Goal: Transaction & Acquisition: Purchase product/service

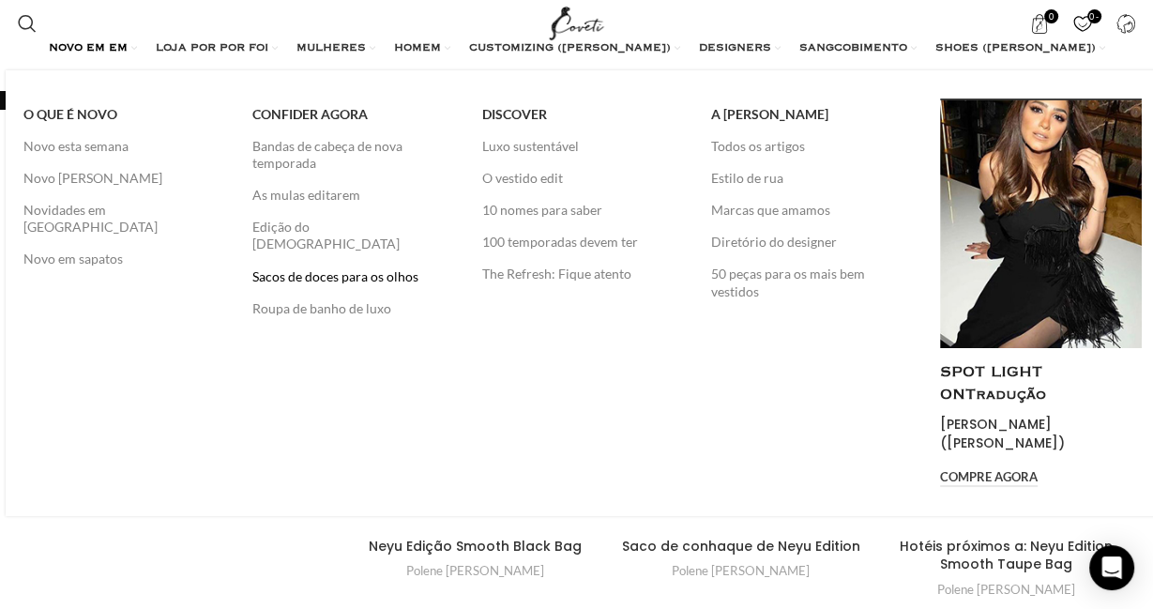
click at [355, 261] on link "Sacos de doces para os olhos" at bounding box center [352, 277] width 201 height 32
click at [304, 261] on link "Sacos de doces para os olhos" at bounding box center [352, 277] width 201 height 32
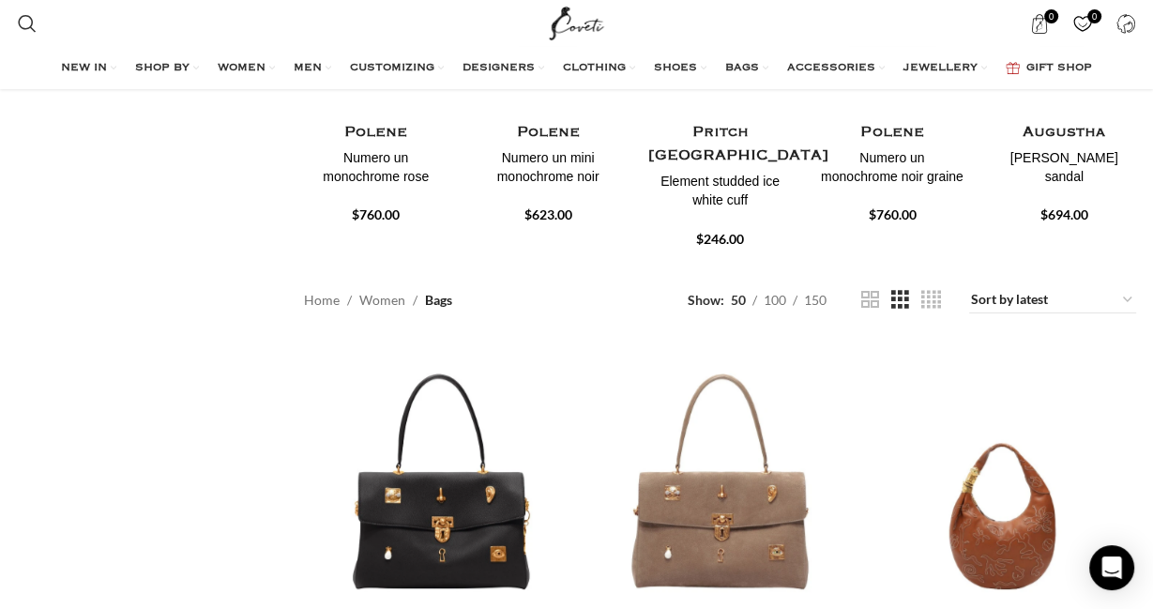
scroll to position [594, 0]
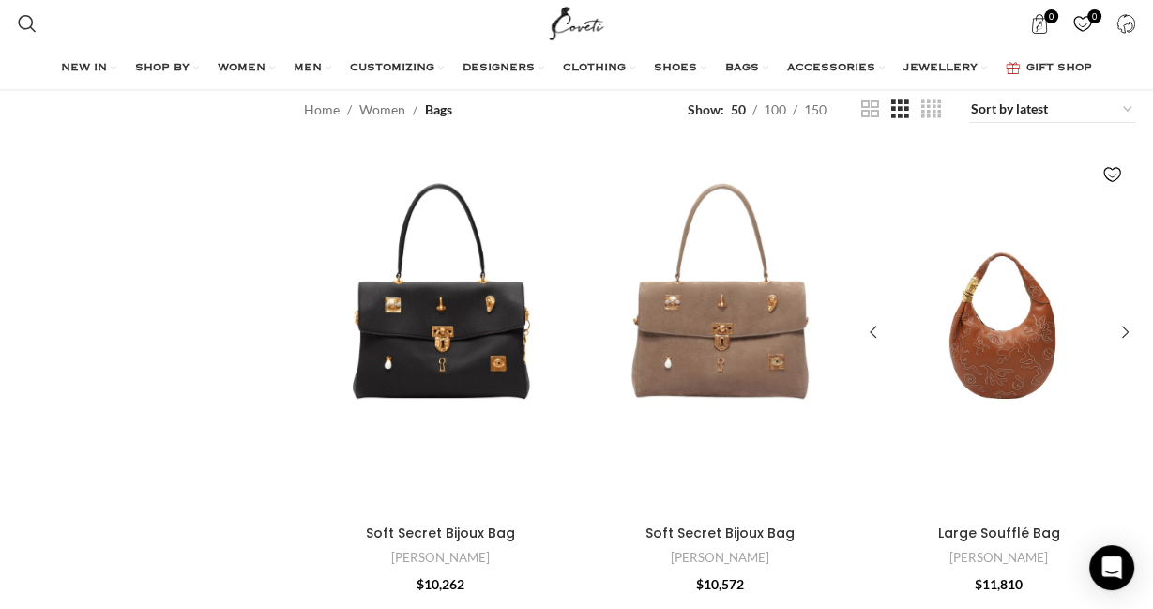
click at [1011, 299] on div "Large Soufflé Bag" at bounding box center [999, 333] width 54 height 365
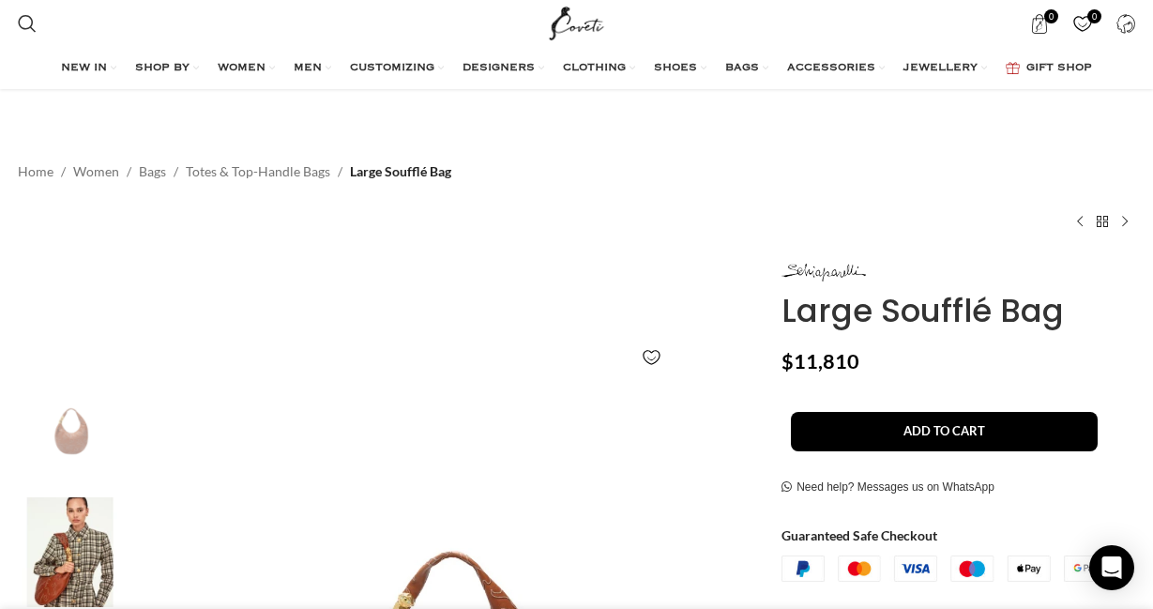
scroll to position [396, 0]
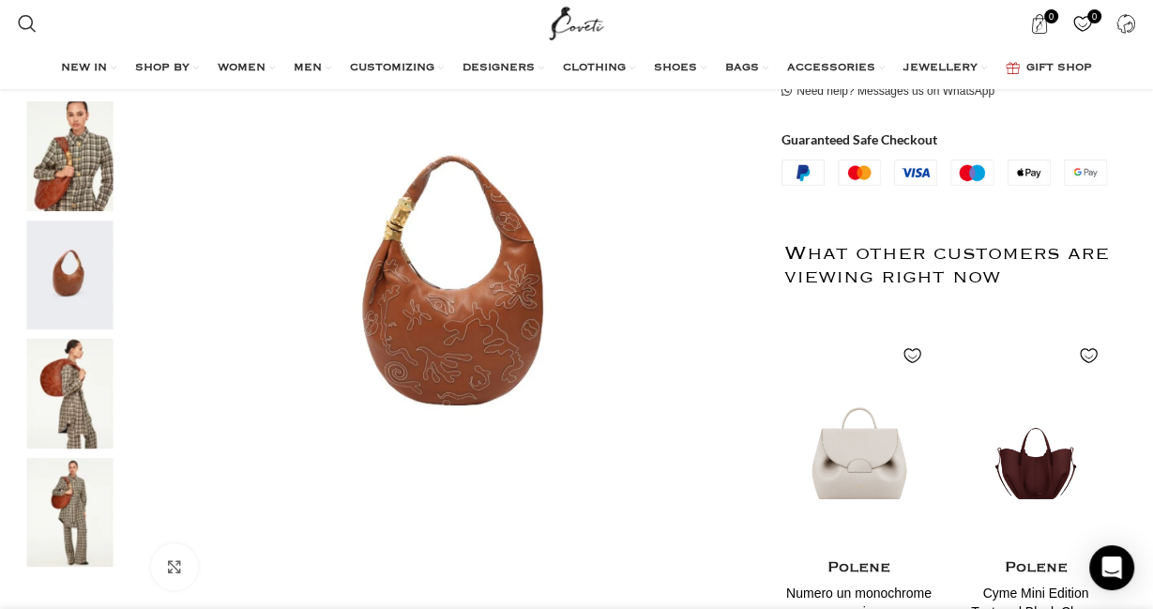
click at [62, 488] on img "5 / 5" at bounding box center [70, 513] width 114 height 110
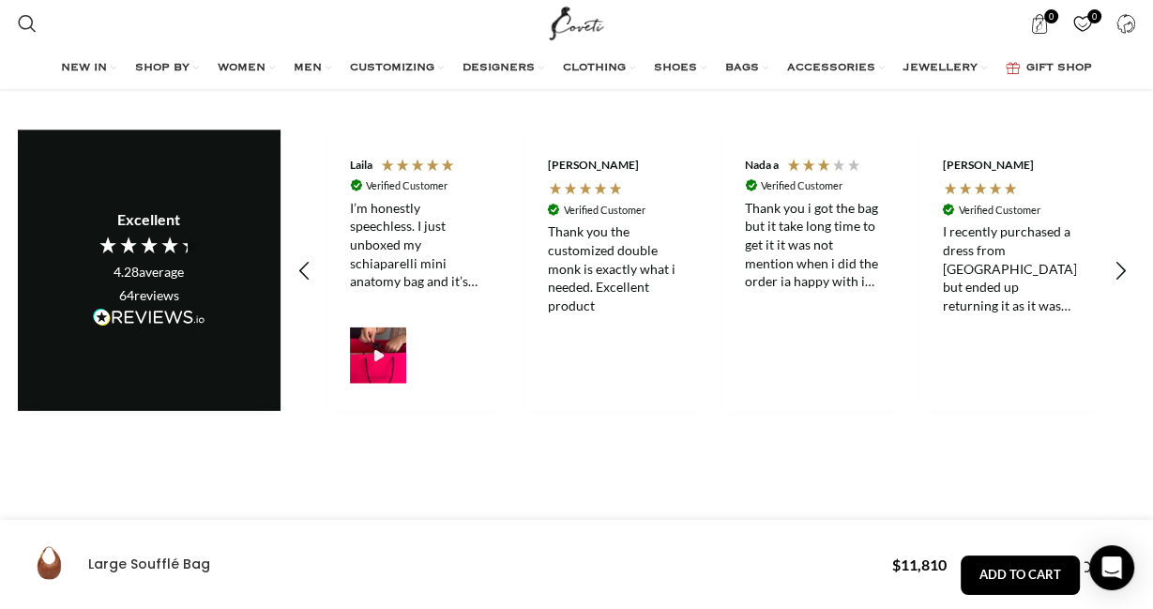
scroll to position [3863, 0]
